Goal: Information Seeking & Learning: Learn about a topic

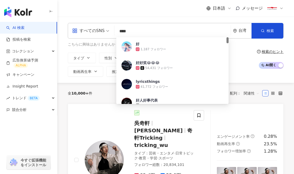
type input "**"
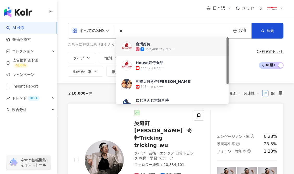
click at [162, 48] on div "152,400 フォロワー" at bounding box center [159, 49] width 29 height 4
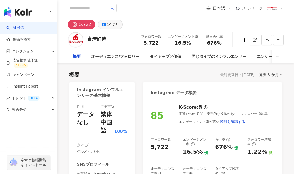
click at [112, 24] on div "14.7万" at bounding box center [113, 24] width 12 height 7
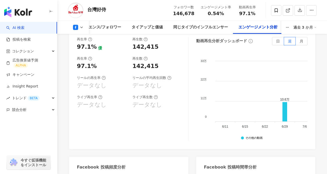
scroll to position [1051, 0]
